Goal: Task Accomplishment & Management: Manage account settings

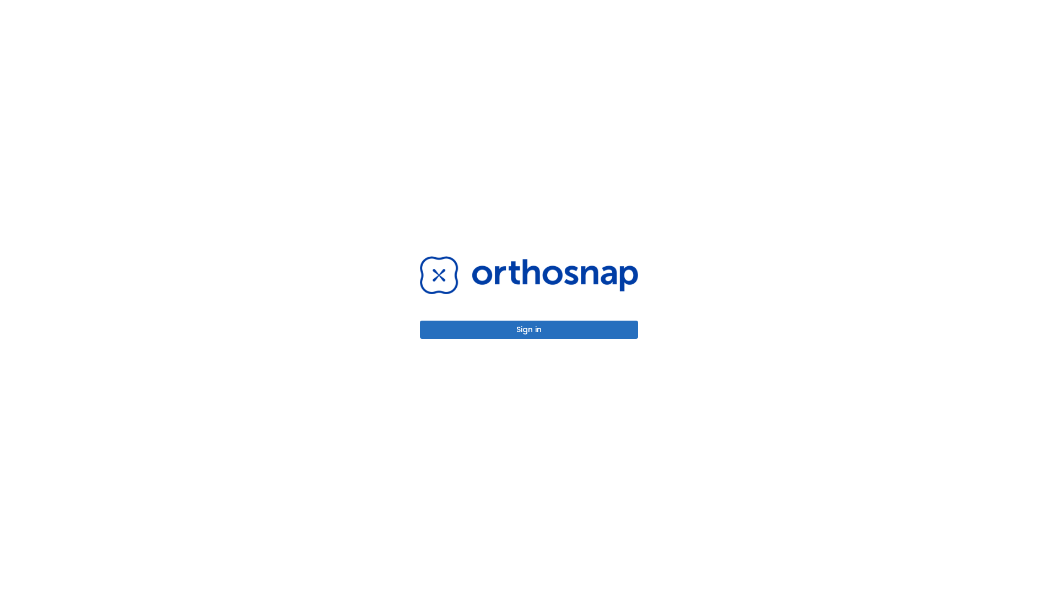
click at [529, 330] on button "Sign in" at bounding box center [529, 330] width 218 height 18
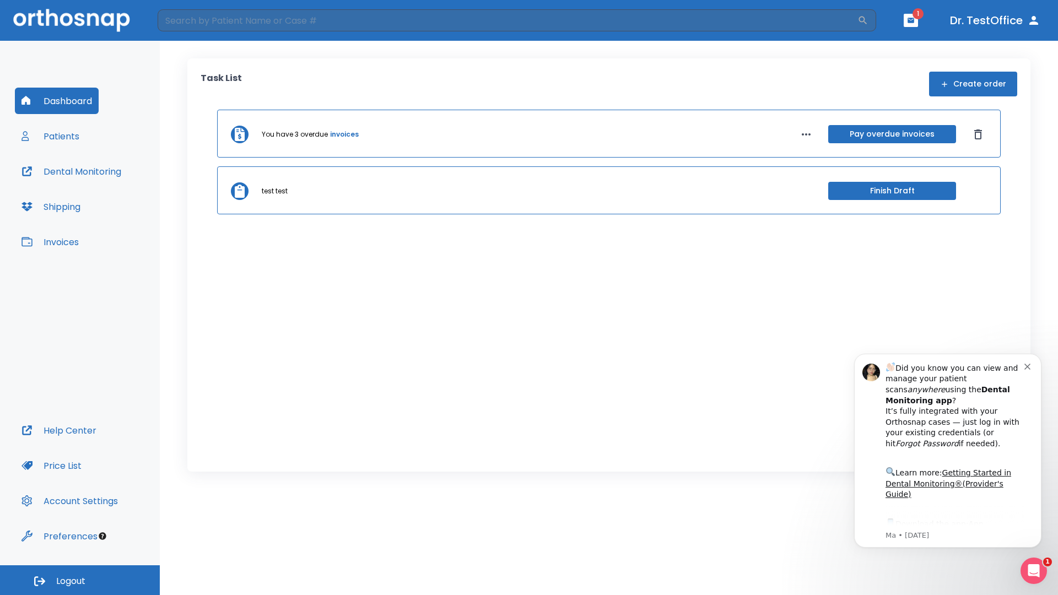
click at [80, 580] on span "Logout" at bounding box center [70, 582] width 29 height 12
